Goal: Navigation & Orientation: Understand site structure

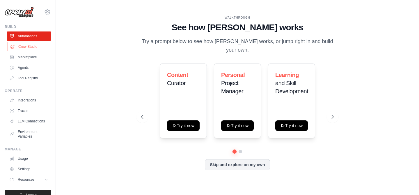
click at [20, 47] on link "Crew Studio" at bounding box center [30, 46] width 44 height 9
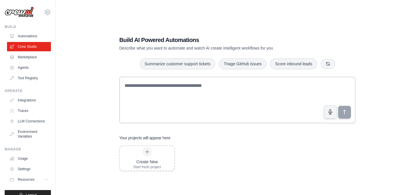
click at [25, 67] on link "Agents" at bounding box center [29, 67] width 44 height 9
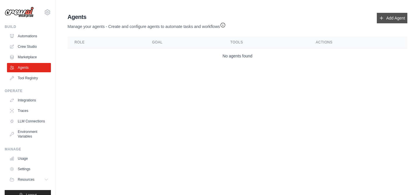
click at [381, 16] on icon at bounding box center [381, 18] width 5 height 5
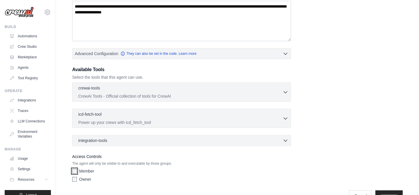
scroll to position [96, 0]
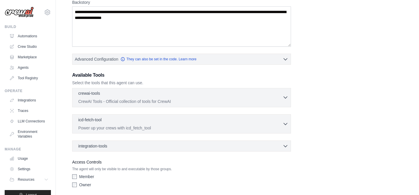
click at [114, 96] on div "crewai-tools 0 selected" at bounding box center [180, 93] width 204 height 7
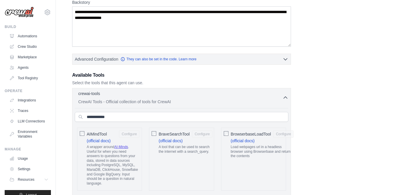
click at [225, 130] on div at bounding box center [226, 133] width 5 height 6
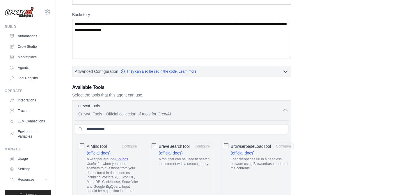
scroll to position [66, 0]
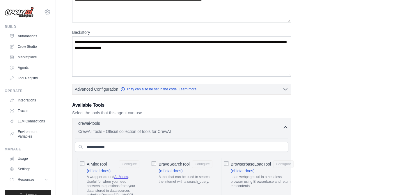
click at [143, 133] on p "CrewAI Tools - Official collection of tools for CrewAI" at bounding box center [180, 131] width 204 height 6
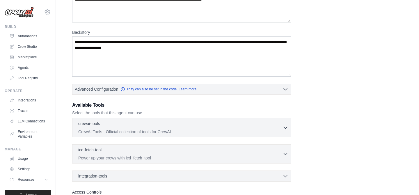
scroll to position [82, 0]
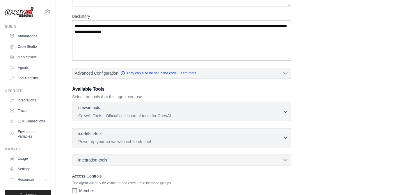
click at [141, 137] on div "icd-fetch-tool 0 selected" at bounding box center [180, 133] width 204 height 7
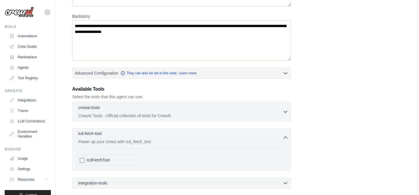
click at [141, 137] on div "icd-fetch-tool 0 selected" at bounding box center [180, 133] width 204 height 7
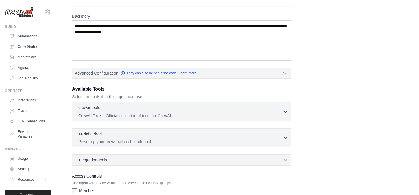
click at [141, 137] on div "icd-fetch-tool 0 selected" at bounding box center [180, 133] width 204 height 7
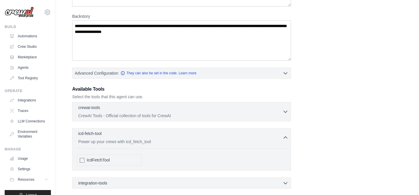
click at [141, 137] on div "icd-fetch-tool 0 selected" at bounding box center [180, 133] width 204 height 7
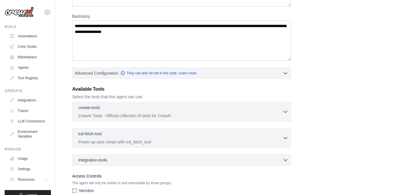
click at [124, 164] on div "integration-tools 0 selected Box Save files to Box Gmail" at bounding box center [181, 159] width 219 height 11
click at [124, 162] on div "integration-tools 0 selected" at bounding box center [183, 160] width 210 height 6
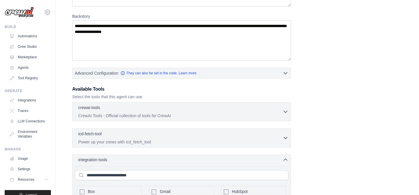
click at [124, 162] on div "integration-tools 0 selected" at bounding box center [183, 160] width 210 height 6
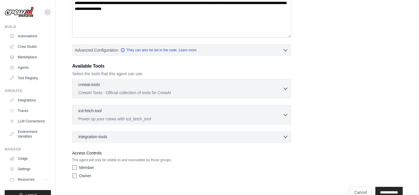
scroll to position [118, 0]
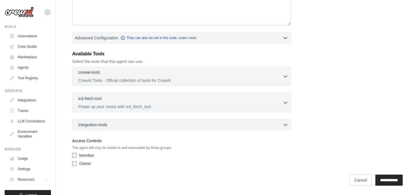
click at [75, 167] on div "Member Owner" at bounding box center [181, 160] width 219 height 16
click at [387, 181] on input "**********" at bounding box center [389, 179] width 27 height 11
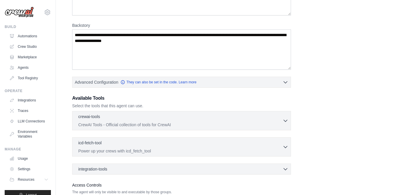
scroll to position [0, 0]
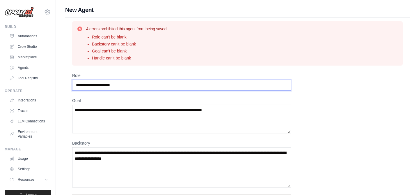
click at [89, 81] on input "Role" at bounding box center [181, 84] width 219 height 11
type input "*"
click at [21, 134] on link "Environment Variables" at bounding box center [30, 134] width 44 height 14
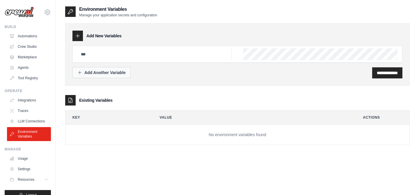
click at [94, 69] on button "Add Another Variable" at bounding box center [101, 72] width 58 height 11
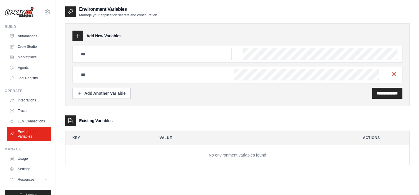
click at [395, 72] on icon "button" at bounding box center [394, 74] width 7 height 7
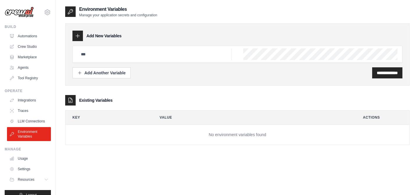
click at [35, 115] on ul "Integrations Traces LLM Connections Environment Variables" at bounding box center [29, 117] width 44 height 45
click at [38, 120] on link "LLM Connections" at bounding box center [30, 120] width 44 height 9
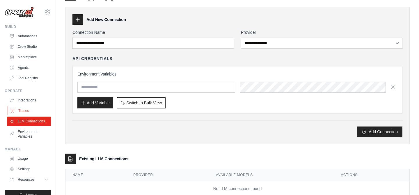
scroll to position [13, 0]
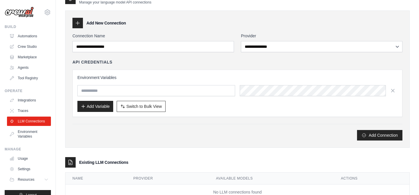
click at [3, 115] on div "[EMAIL_ADDRESS][DOMAIN_NAME] Settings Build Automations Crew Studio Marketplace" at bounding box center [28, 97] width 56 height 195
click at [10, 112] on icon at bounding box center [12, 110] width 5 height 5
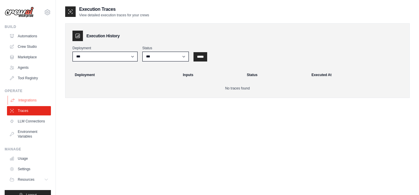
click at [26, 98] on link "Integrations" at bounding box center [30, 99] width 44 height 9
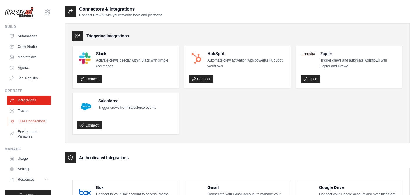
scroll to position [10, 0]
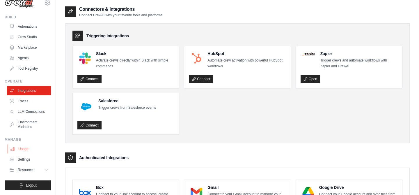
click at [22, 152] on link "Usage" at bounding box center [30, 148] width 44 height 9
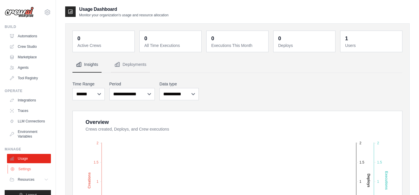
scroll to position [10, 0]
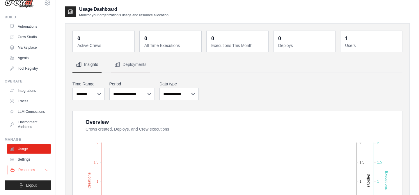
click at [20, 167] on button "Resources" at bounding box center [30, 169] width 44 height 9
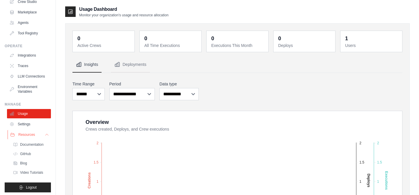
scroll to position [47, 0]
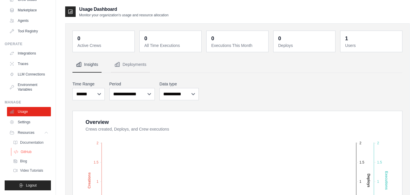
click at [25, 155] on link "GitHub" at bounding box center [31, 152] width 40 height 8
